Goal: Transaction & Acquisition: Subscribe to service/newsletter

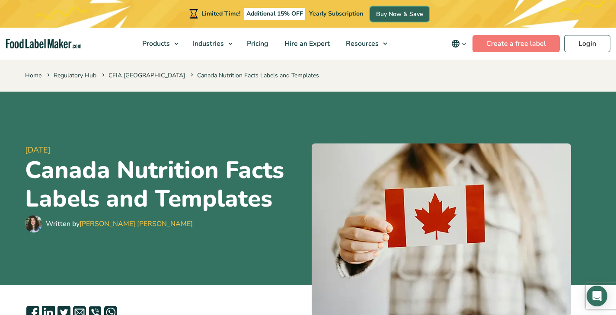
click at [387, 16] on link "Buy Now & Save" at bounding box center [399, 13] width 59 height 15
click at [132, 77] on link "CFIA [GEOGRAPHIC_DATA]" at bounding box center [147, 75] width 77 height 8
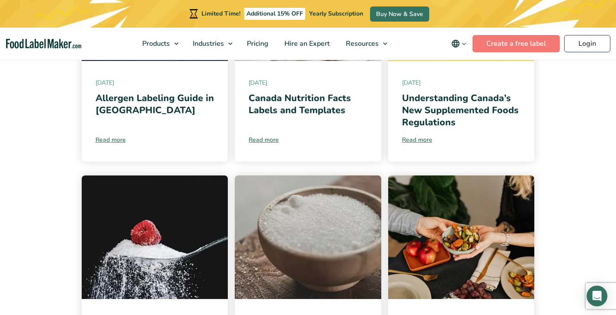
scroll to position [584, 0]
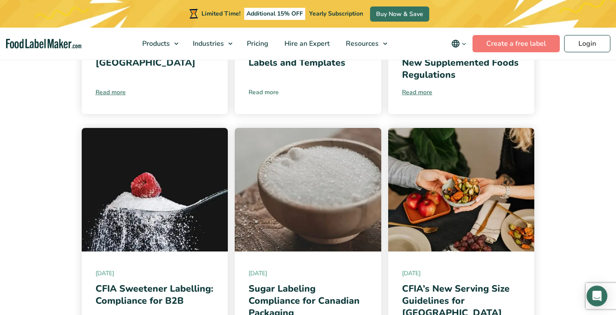
click at [261, 97] on link "Read more" at bounding box center [308, 92] width 119 height 9
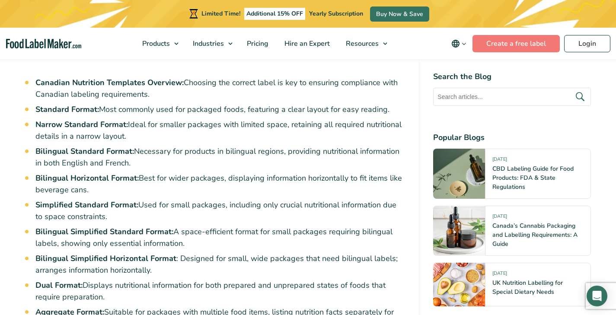
scroll to position [448, 0]
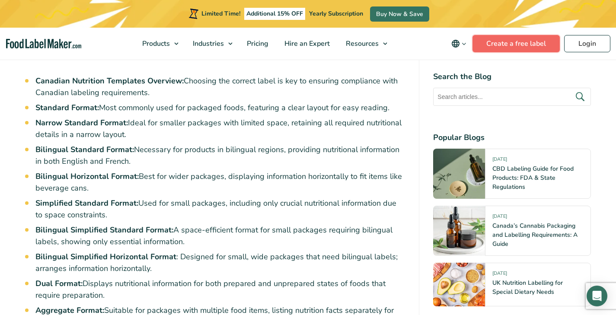
click at [527, 45] on link "Create a free label" at bounding box center [516, 43] width 87 height 17
